Goal: Information Seeking & Learning: Learn about a topic

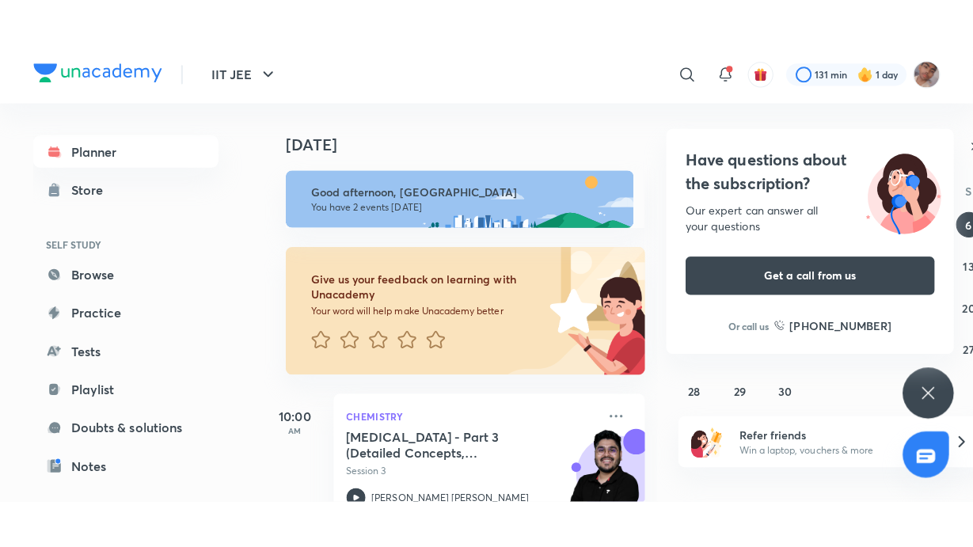
scroll to position [180, 0]
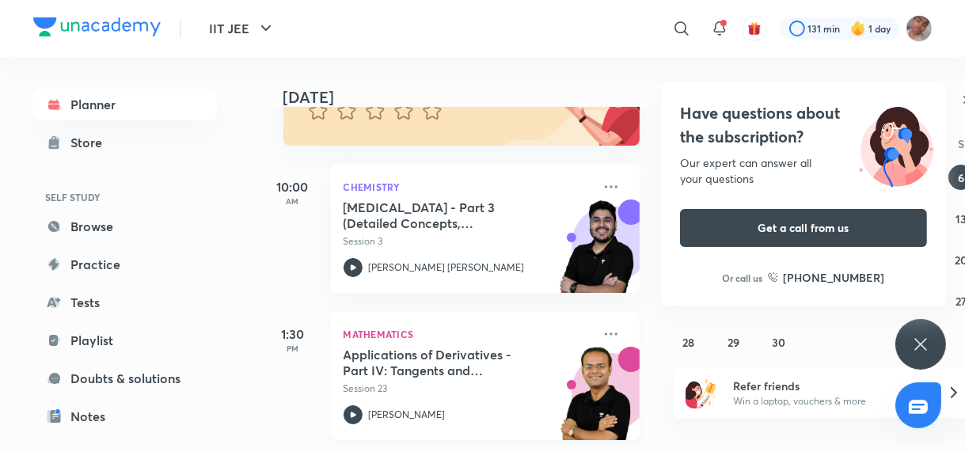
click at [421, 385] on p "Session 23" at bounding box center [468, 389] width 249 height 14
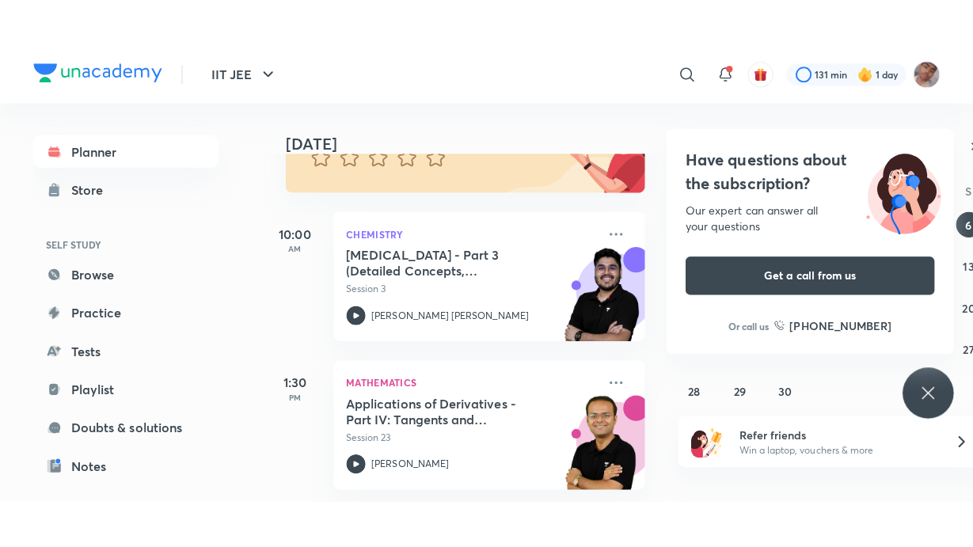
scroll to position [95, 0]
